Goal: Find specific page/section: Find specific page/section

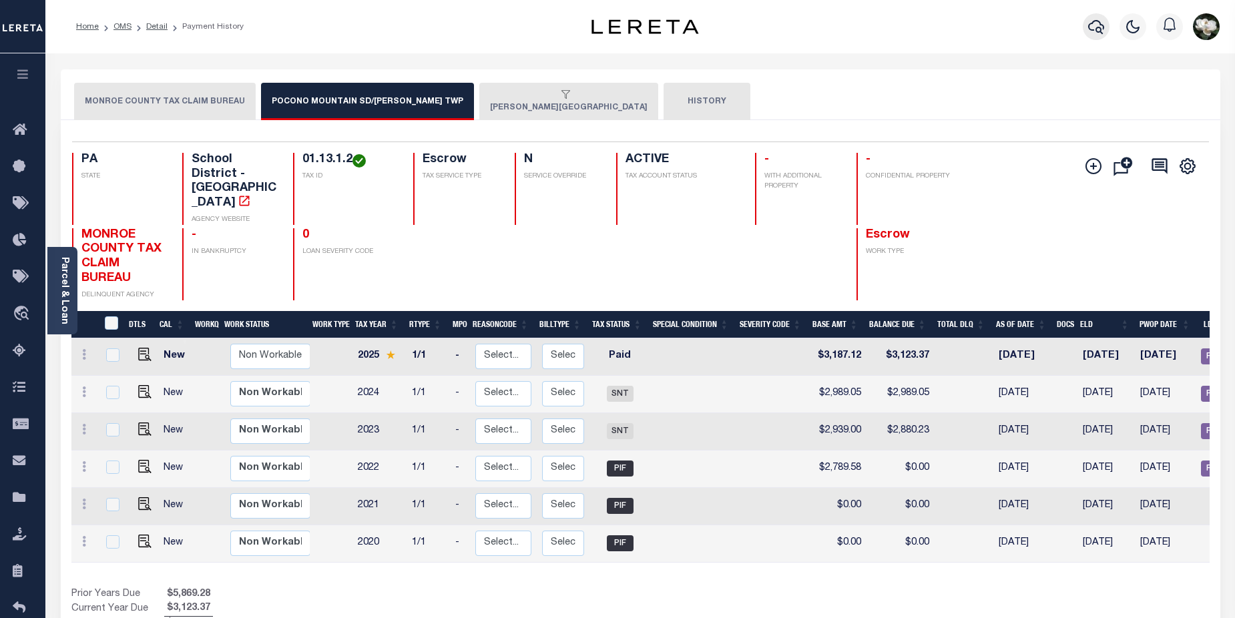
click at [1094, 38] on button "button" at bounding box center [1096, 26] width 27 height 27
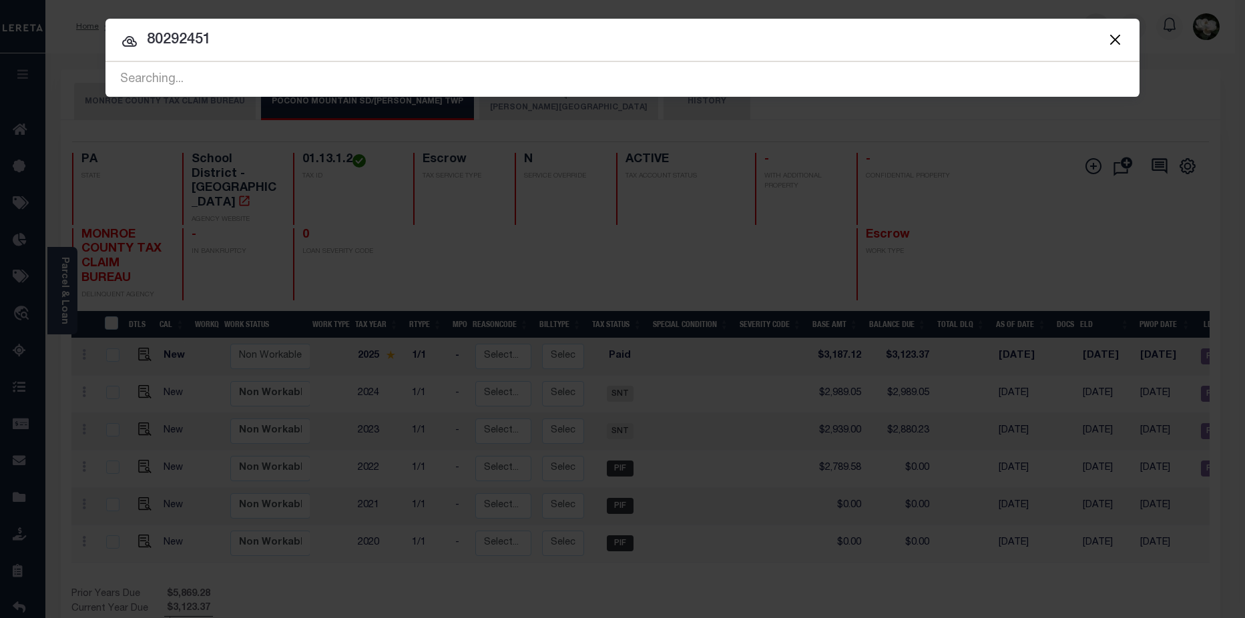
type input "80292451"
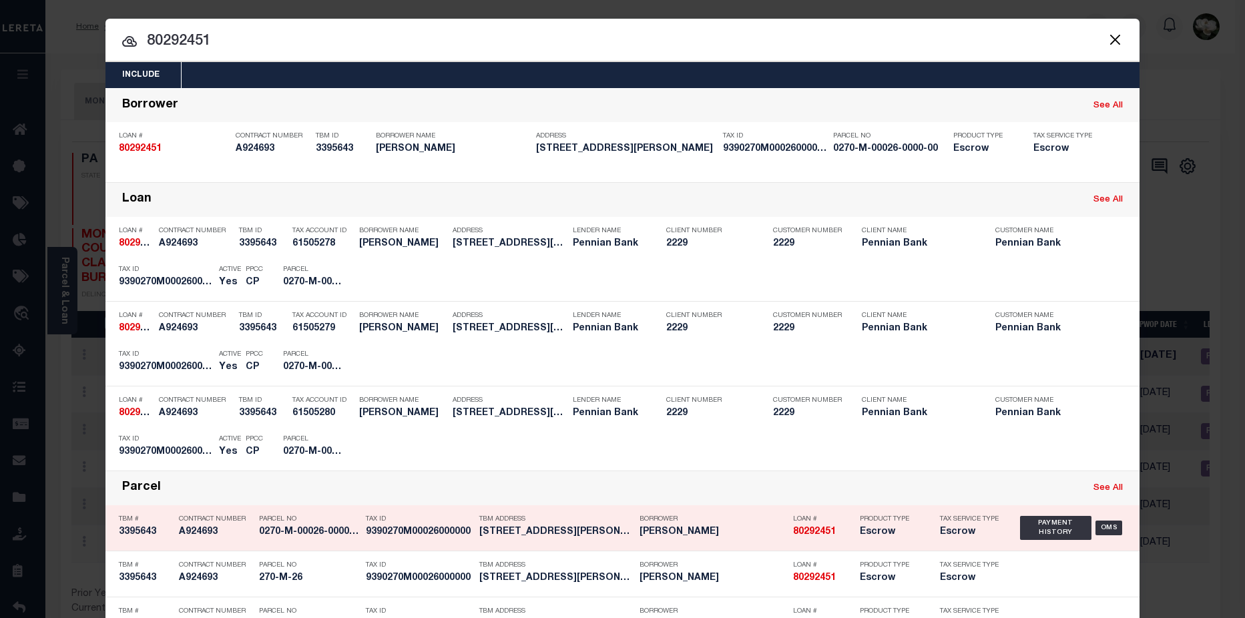
click at [850, 540] on div "Product Type Escrow" at bounding box center [890, 528] width 80 height 39
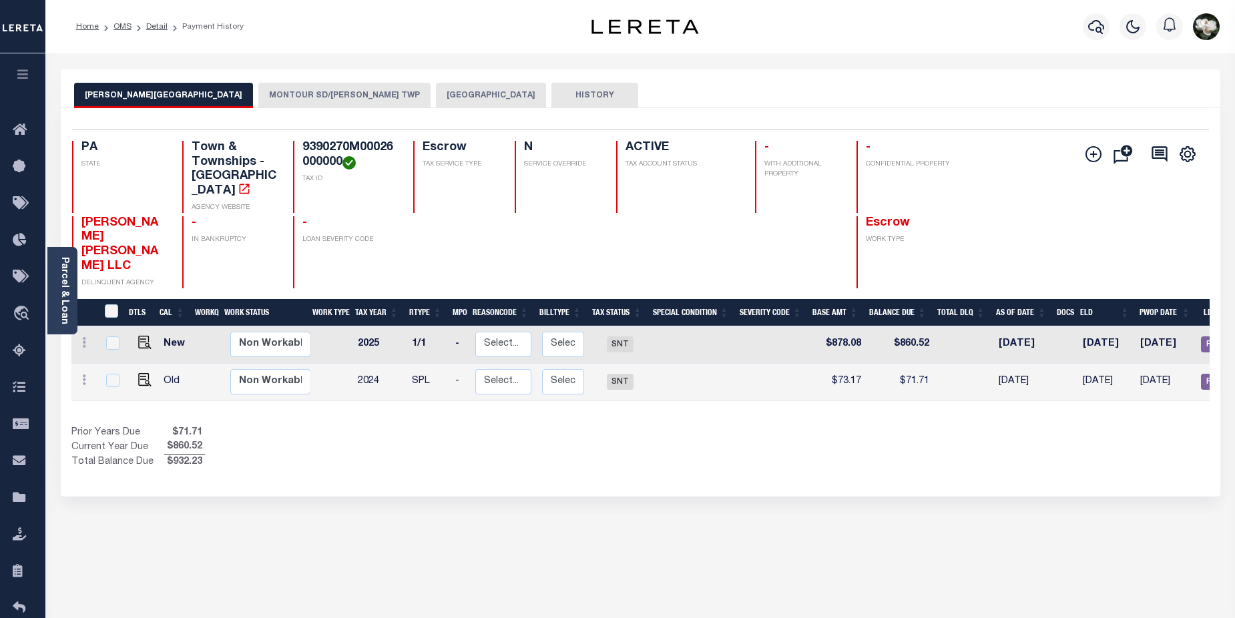
click at [293, 94] on button "MONTOUR SD/ROBINSON TWP" at bounding box center [344, 95] width 172 height 25
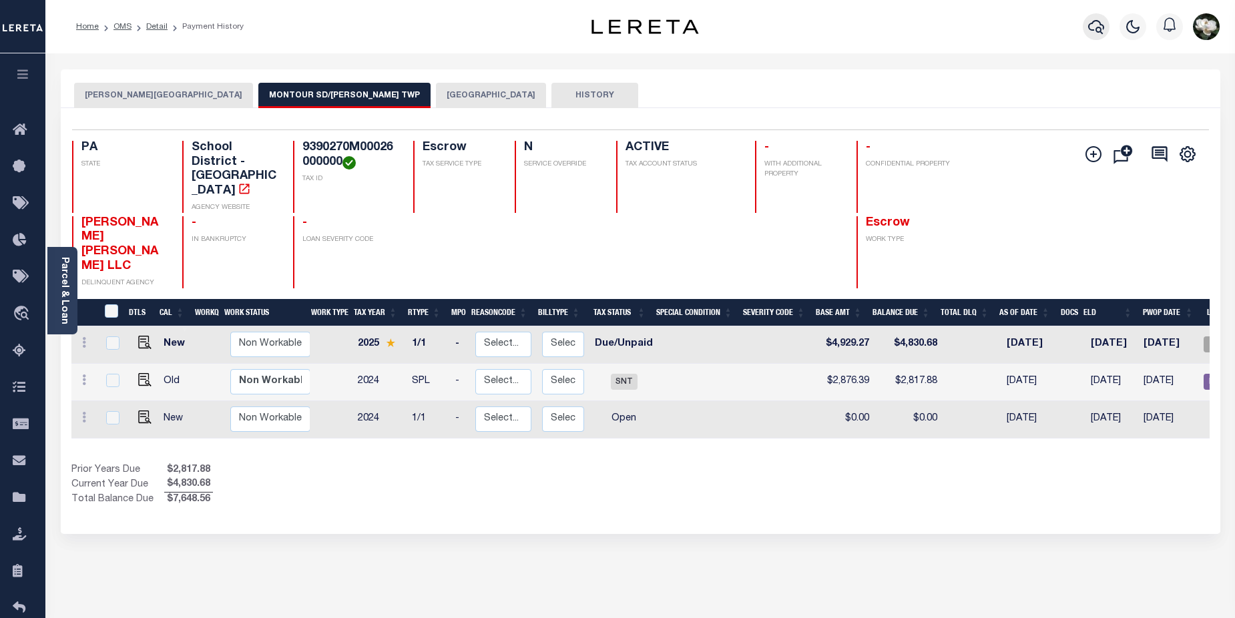
click at [1089, 31] on icon "button" at bounding box center [1096, 27] width 16 height 16
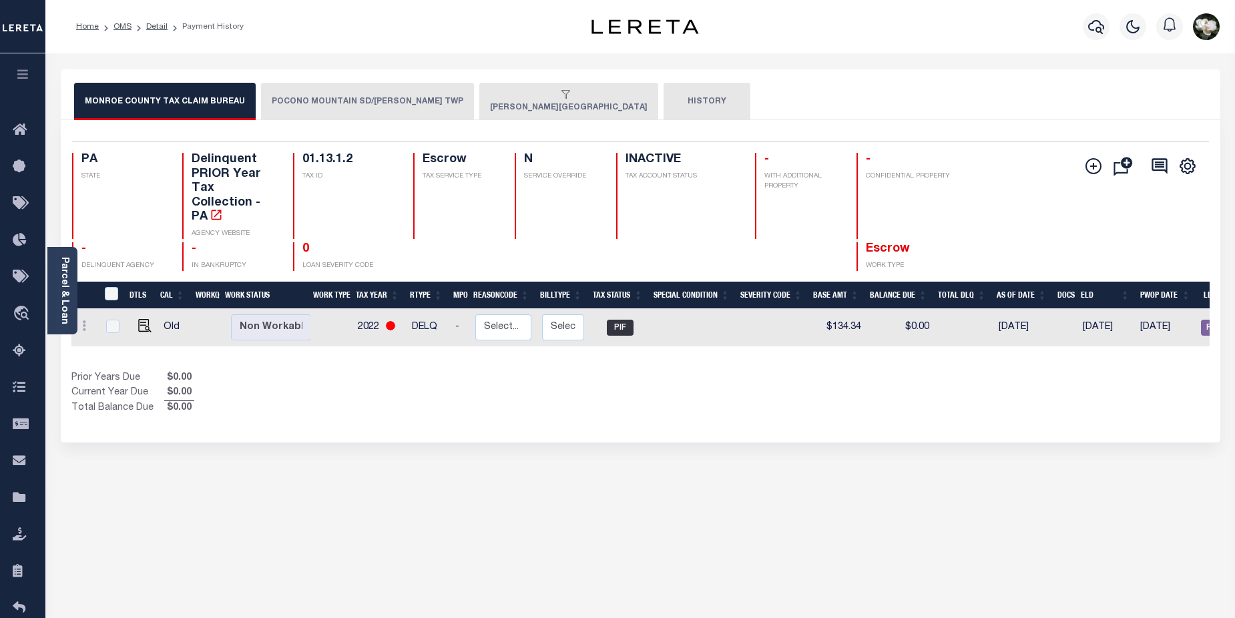
click at [1082, 22] on div at bounding box center [1096, 26] width 37 height 47
click at [1093, 23] on icon "button" at bounding box center [1096, 27] width 16 height 16
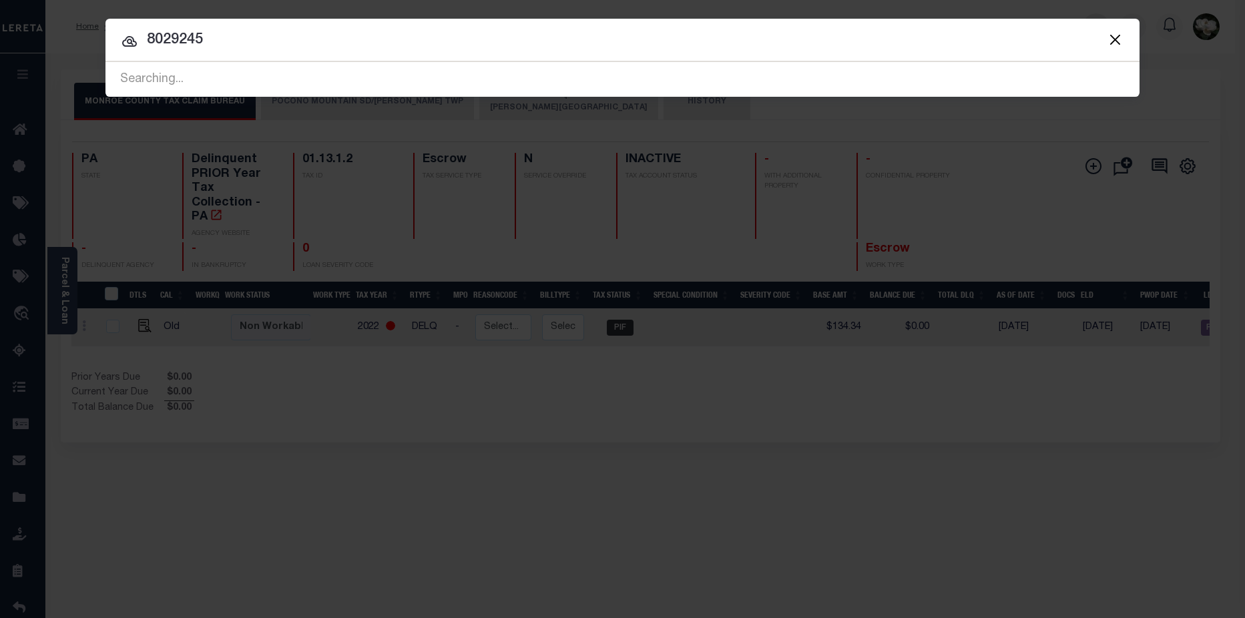
type input "80292451"
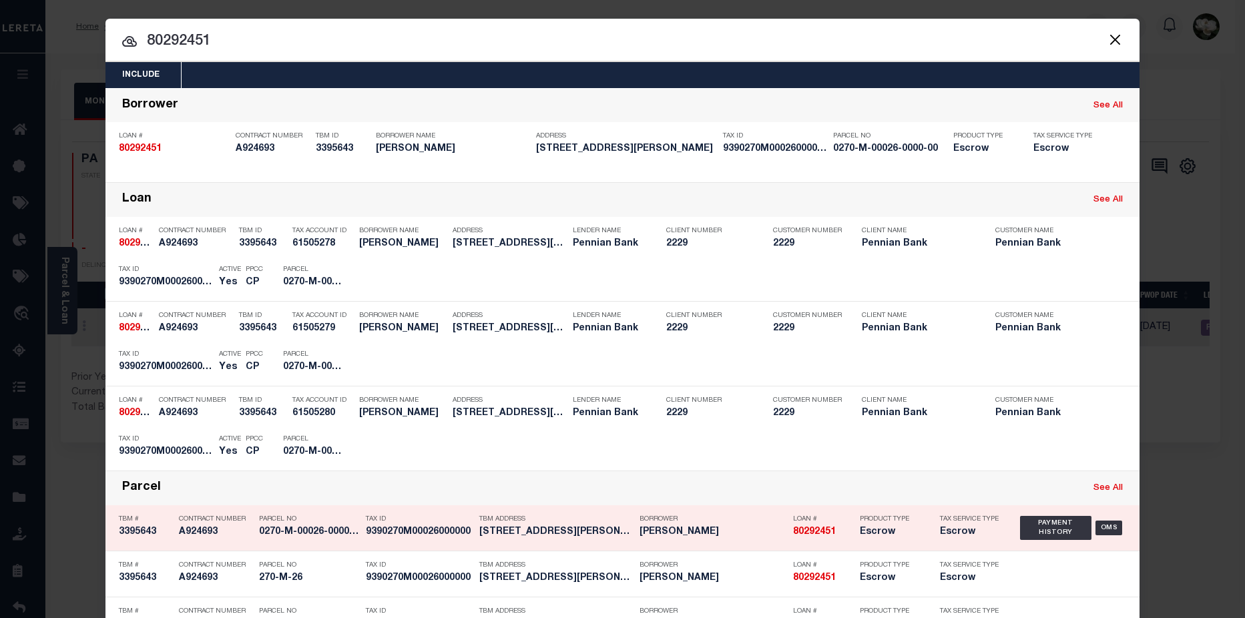
click at [816, 537] on strong "80292451" at bounding box center [814, 531] width 43 height 9
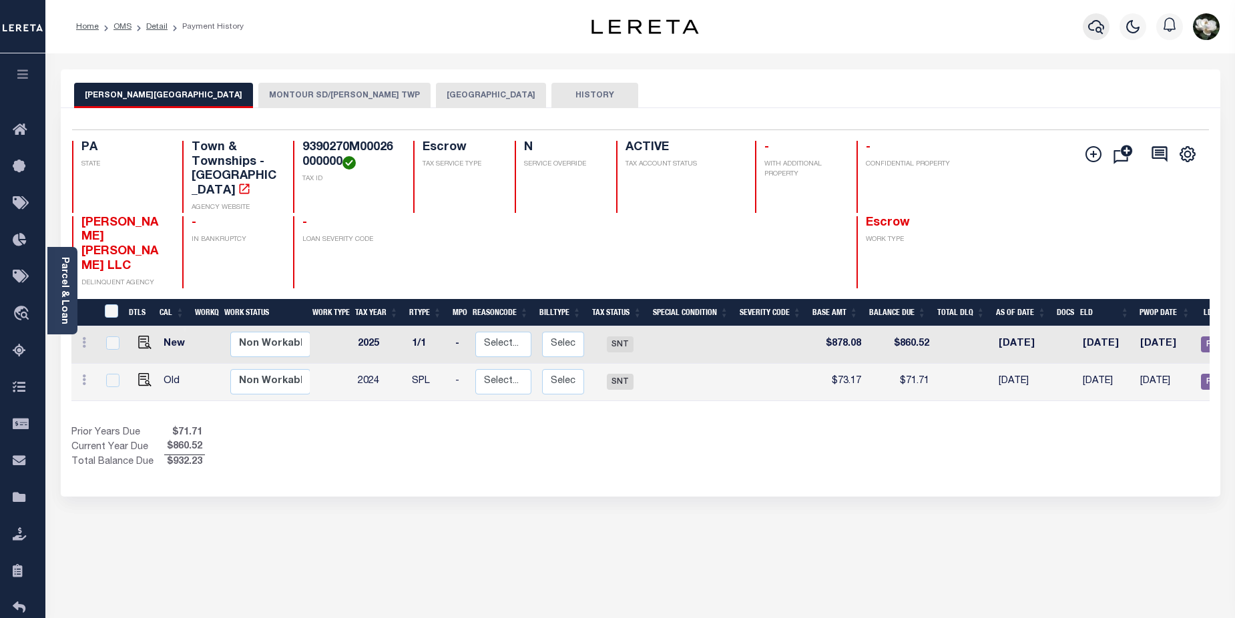
click at [1094, 24] on icon "button" at bounding box center [1096, 27] width 16 height 16
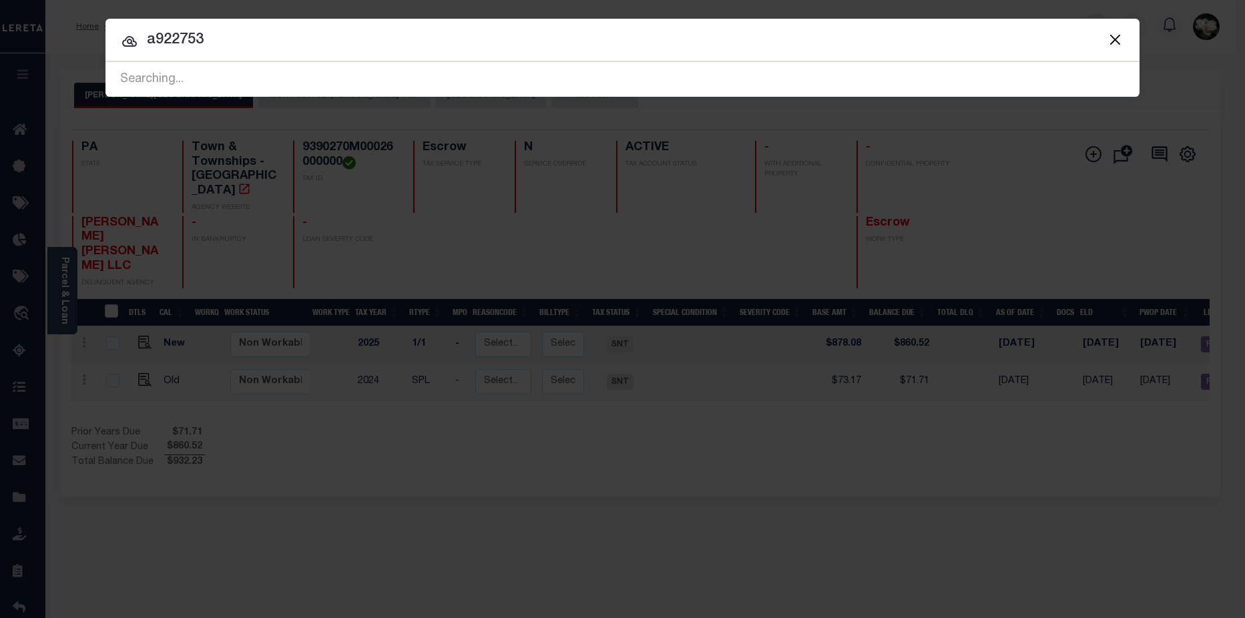
type input "a922753"
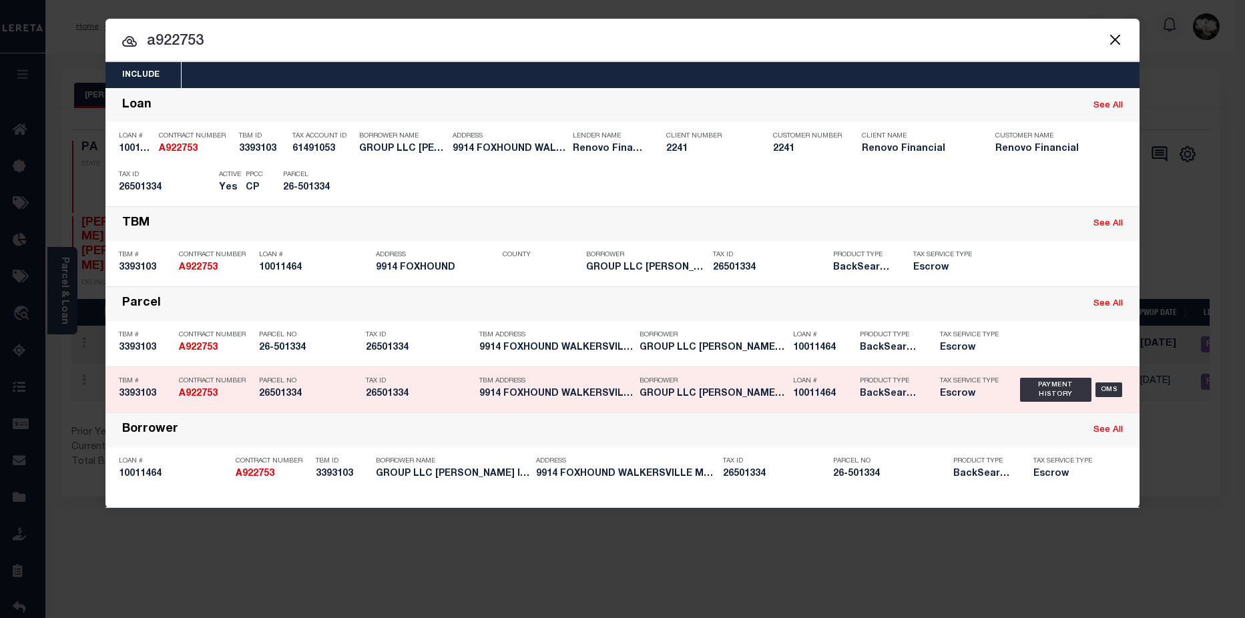
click at [876, 393] on h5 "BackSearch,Escrow" at bounding box center [890, 393] width 60 height 11
